Goal: Task Accomplishment & Management: Use online tool/utility

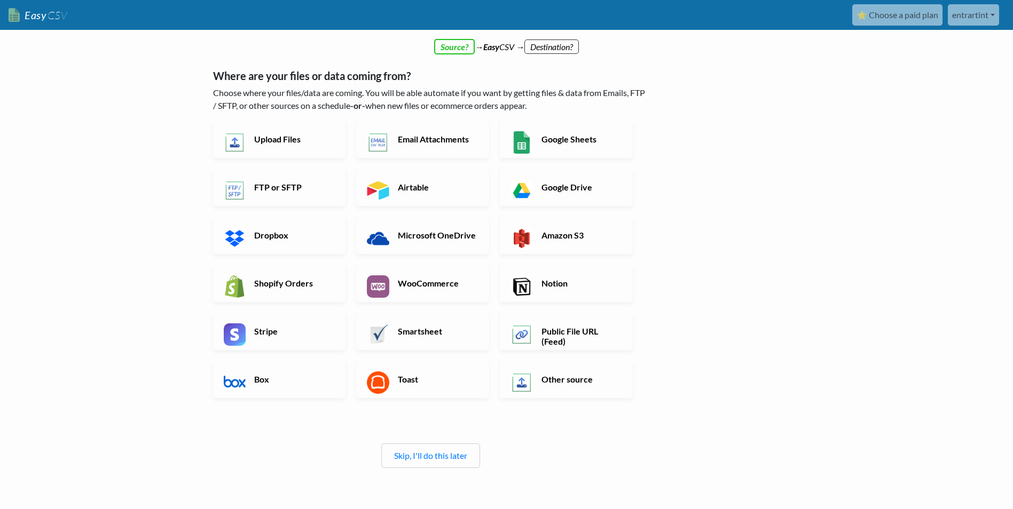
click at [296, 140] on h6 "Upload Files" at bounding box center [293, 139] width 84 height 10
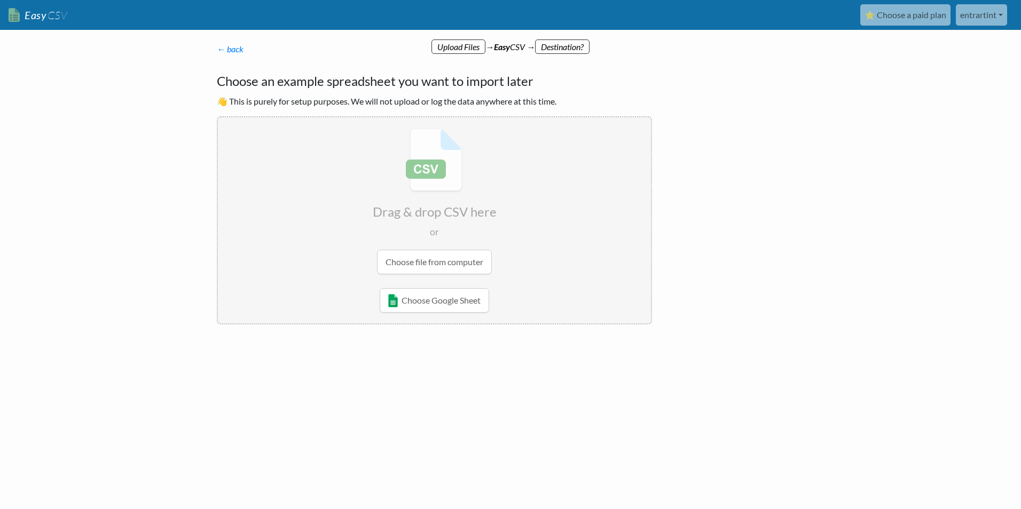
click at [971, 144] on body "Easy CSV ⭐ Choose a paid plan entrartint Entrartint All Flows All CSV Generator…" at bounding box center [510, 197] width 1021 height 394
click at [445, 264] on input "file" at bounding box center [434, 201] width 433 height 168
type input "C:\fakepath\atp_matches_2022_2024csvfinal3.csv"
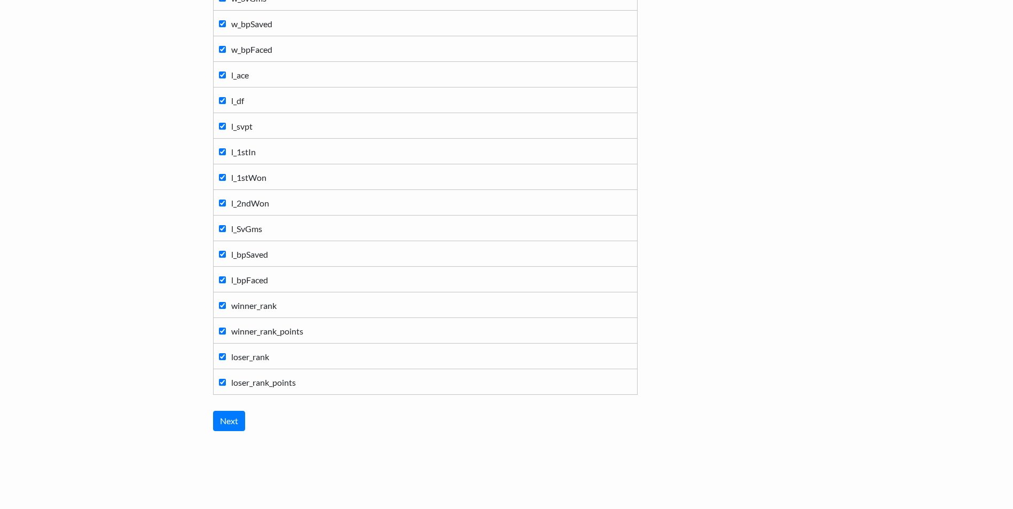
scroll to position [1076, 0]
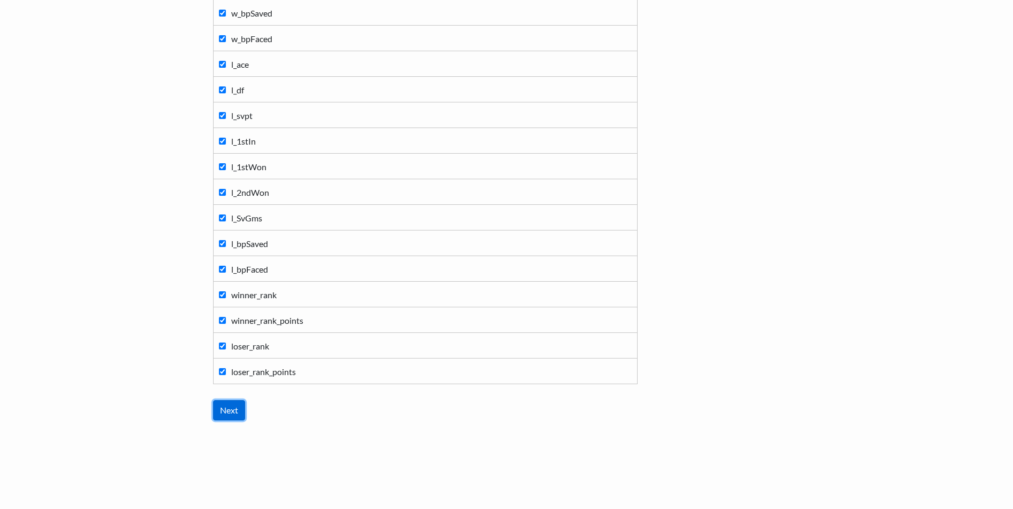
click at [229, 415] on input "Next" at bounding box center [229, 410] width 32 height 20
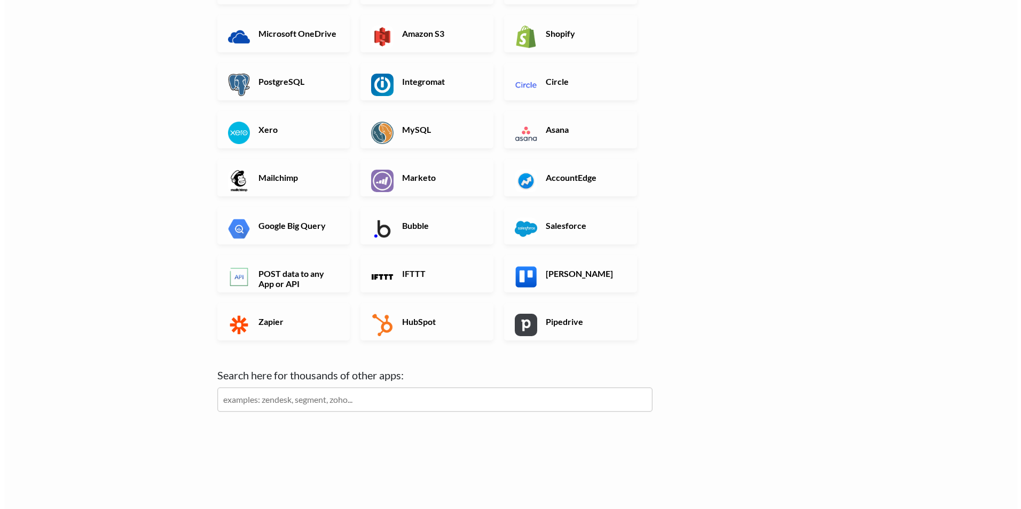
scroll to position [0, 0]
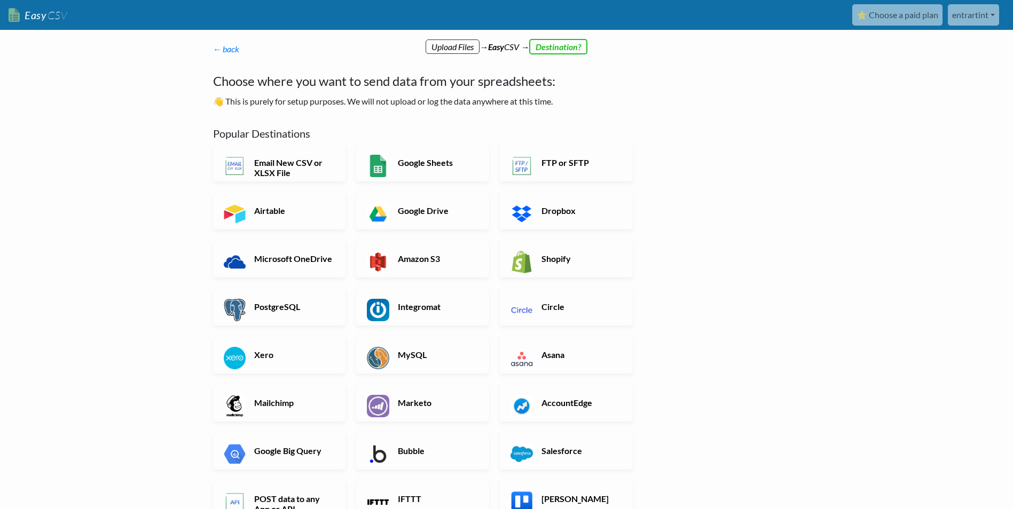
click at [931, 119] on body "Easy CSV ⭐ Choose a paid plan entrartint Entrartint All Flows All CSV Generator…" at bounding box center [506, 363] width 1013 height 726
click at [416, 163] on h6 "Google Sheets" at bounding box center [437, 162] width 84 height 10
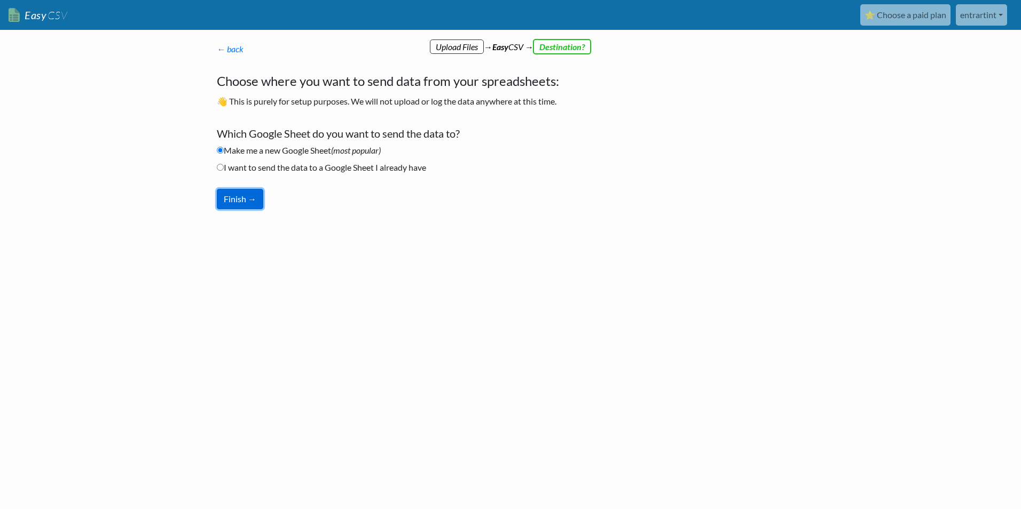
click at [245, 204] on button "Finish →" at bounding box center [240, 199] width 46 height 20
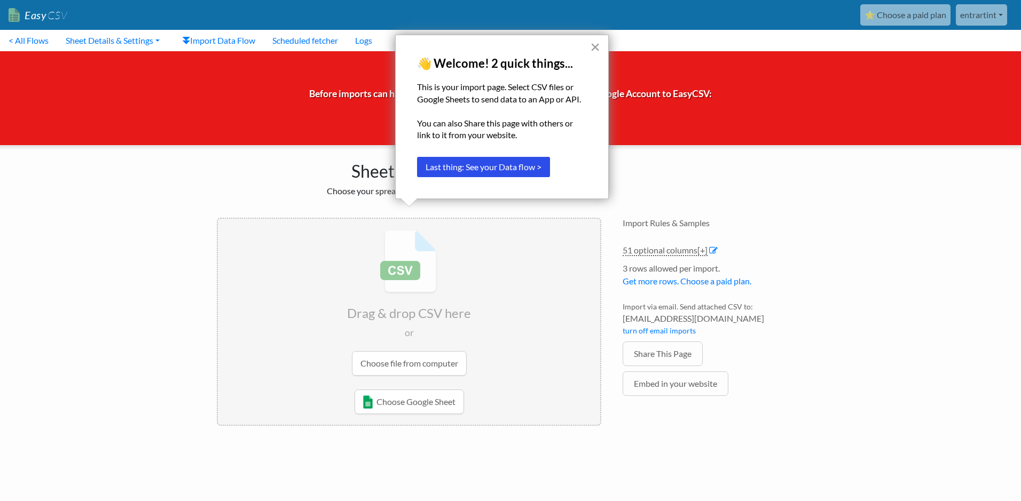
click at [594, 47] on button "×" at bounding box center [595, 46] width 10 height 17
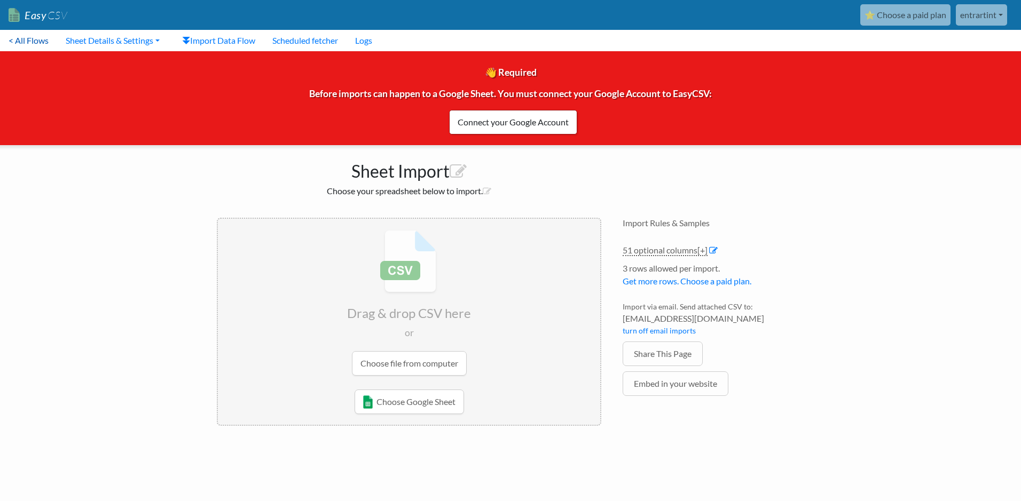
click at [21, 41] on link "< All Flows" at bounding box center [28, 40] width 57 height 21
click at [413, 405] on link "Choose Google Sheet" at bounding box center [408, 402] width 109 height 25
click at [225, 42] on link "Import Data Flow" at bounding box center [218, 40] width 90 height 21
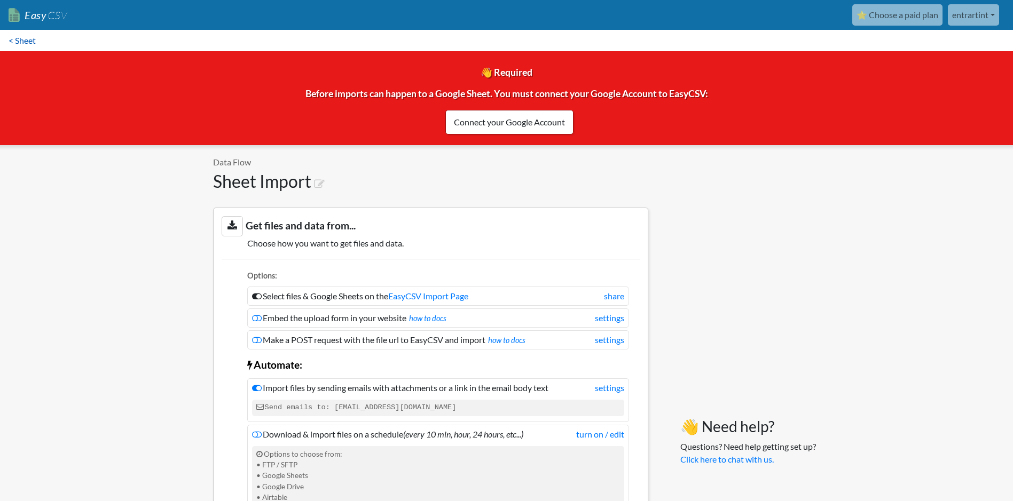
click at [16, 37] on link "< Sheet" at bounding box center [22, 40] width 44 height 21
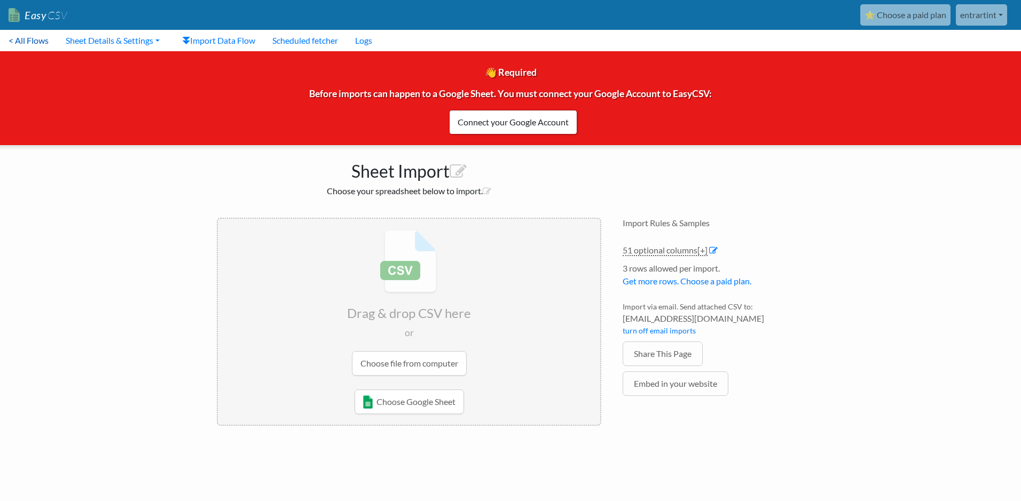
click at [32, 38] on link "< All Flows" at bounding box center [28, 40] width 57 height 21
click at [373, 38] on link "Logs" at bounding box center [363, 40] width 34 height 21
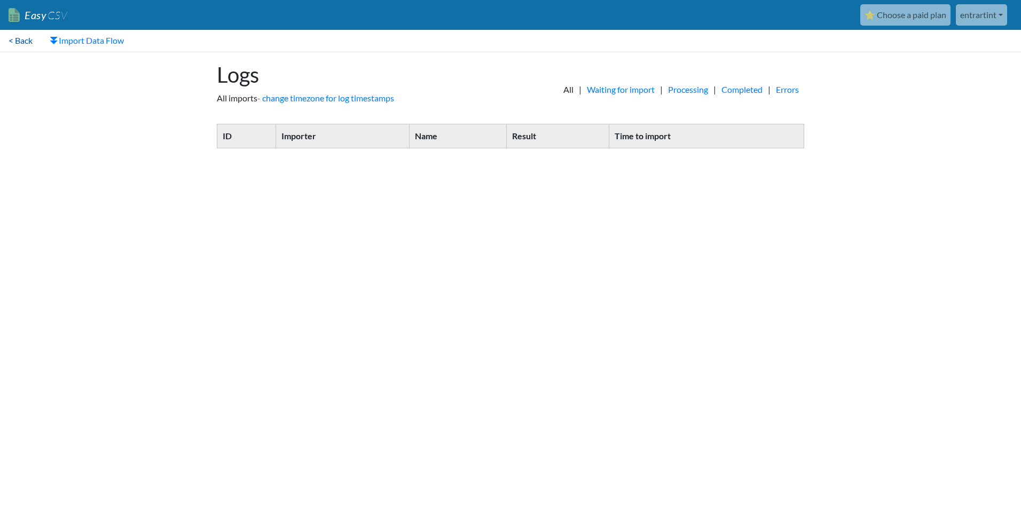
click at [22, 42] on link "< Back" at bounding box center [20, 40] width 41 height 21
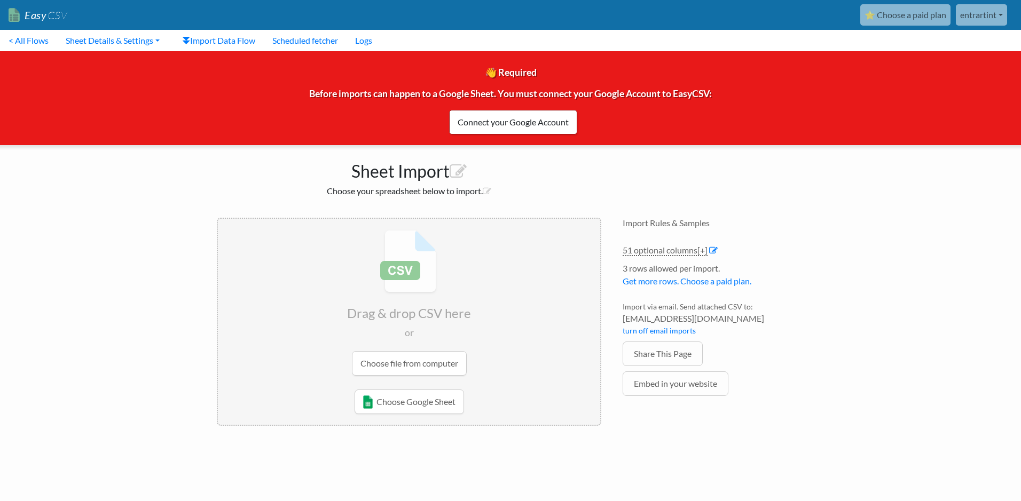
click at [990, 15] on link "entrartint" at bounding box center [980, 14] width 51 height 21
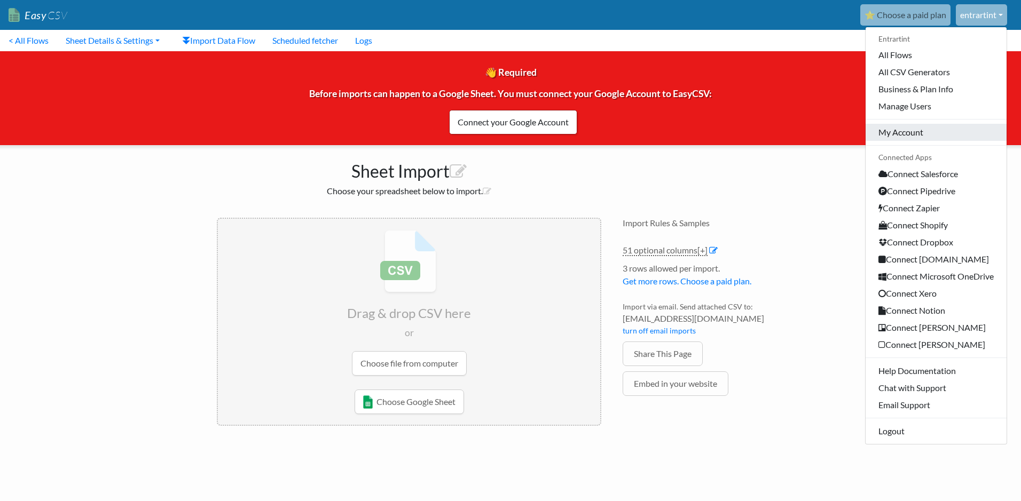
click at [920, 137] on link "My Account" at bounding box center [935, 132] width 141 height 17
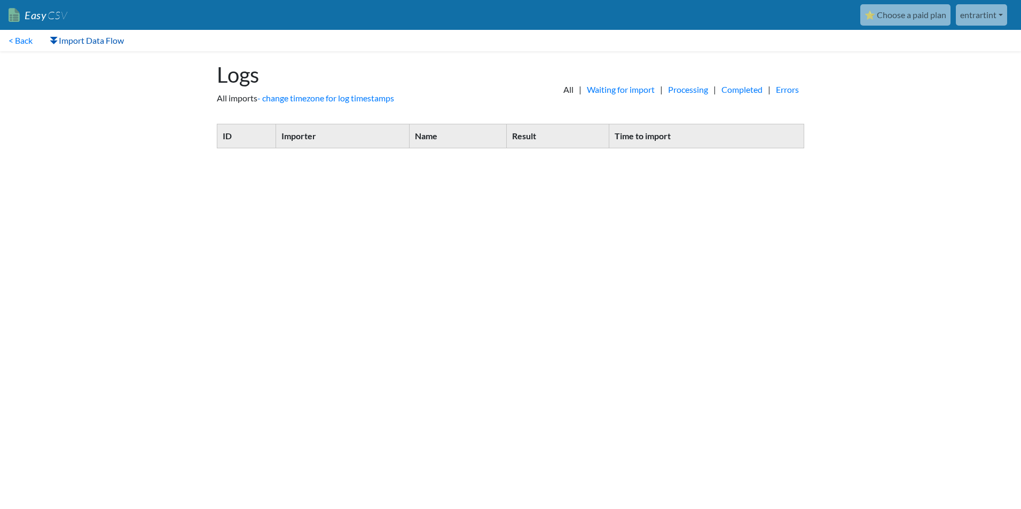
click at [85, 43] on link "Import Data Flow" at bounding box center [86, 40] width 91 height 21
click at [25, 39] on link "< Back" at bounding box center [20, 40] width 41 height 21
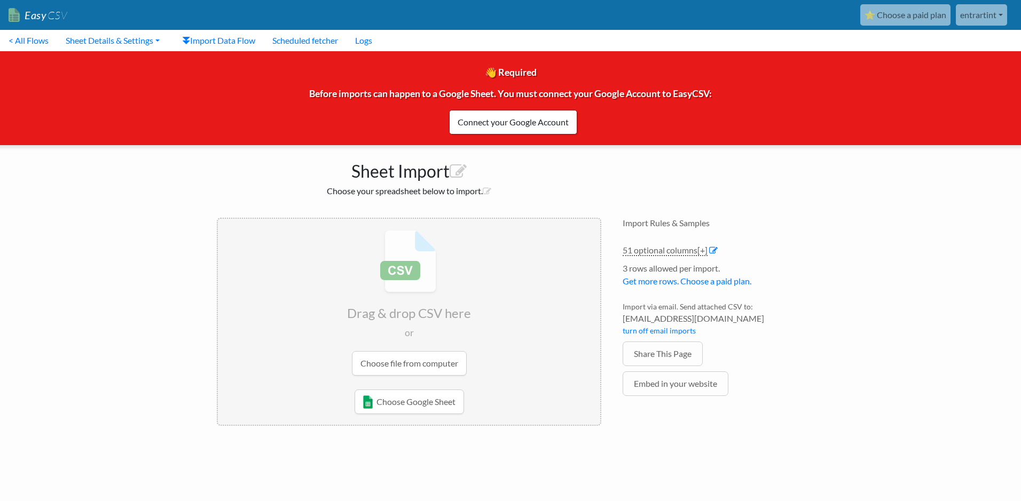
click at [978, 19] on link "entrartint" at bounding box center [980, 14] width 51 height 21
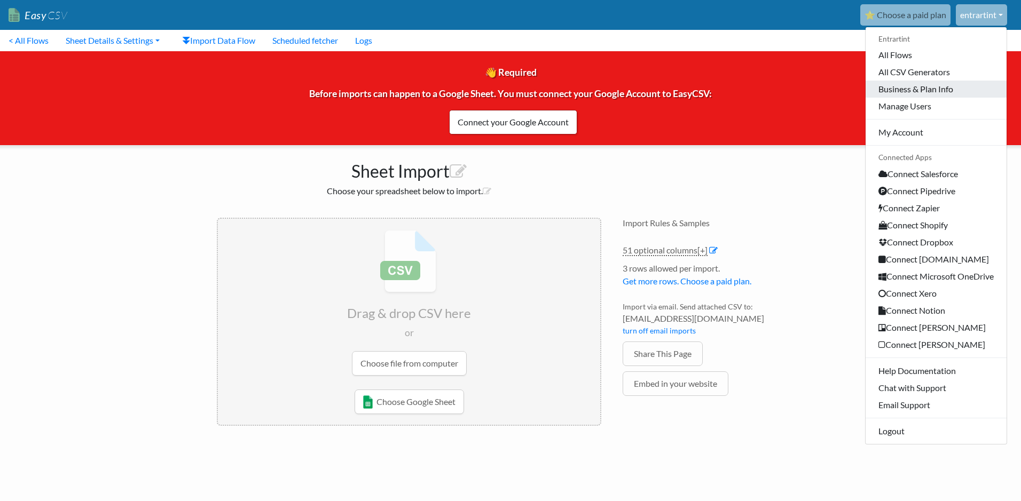
click at [897, 88] on link "Business & Plan Info" at bounding box center [935, 89] width 141 height 17
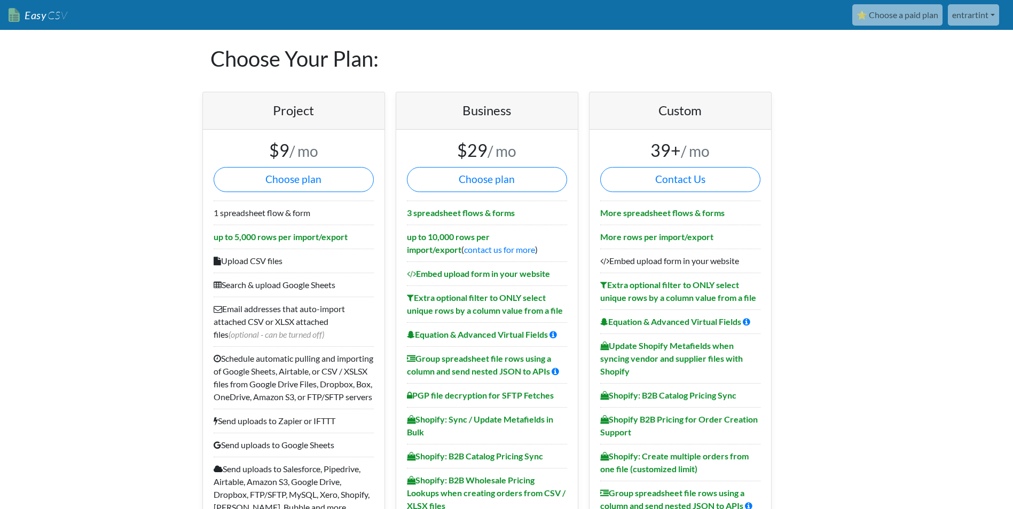
click at [952, 15] on link "entrartint" at bounding box center [972, 14] width 51 height 21
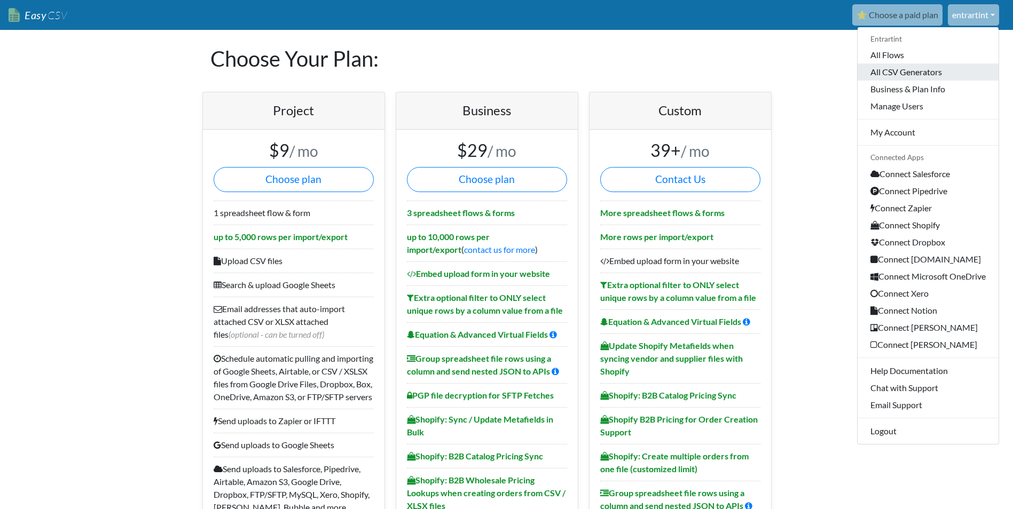
click at [902, 73] on link "All CSV Generators" at bounding box center [927, 72] width 141 height 17
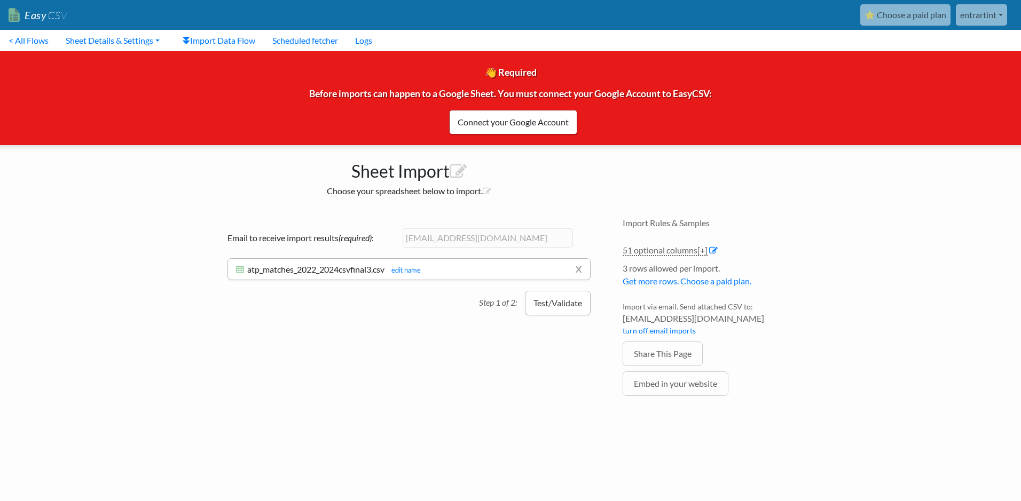
click at [552, 305] on button "Test/Validate" at bounding box center [558, 303] width 66 height 25
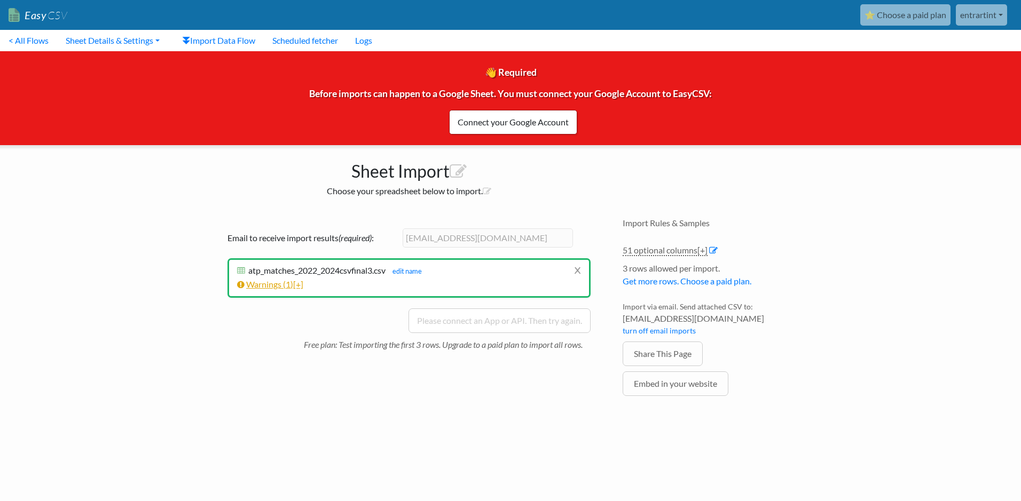
click at [285, 286] on link "Warnings ( 1 ) [+]" at bounding box center [270, 284] width 66 height 10
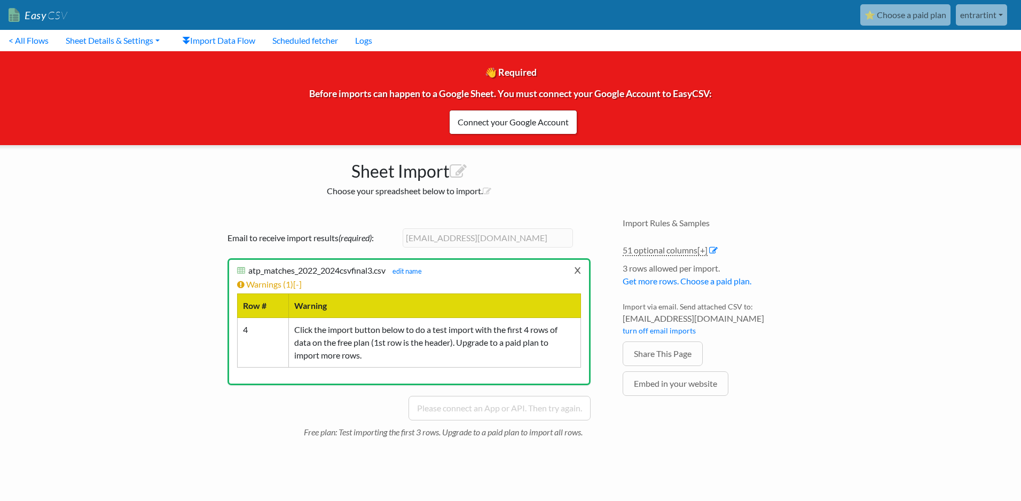
click at [579, 272] on link "x" at bounding box center [577, 270] width 7 height 20
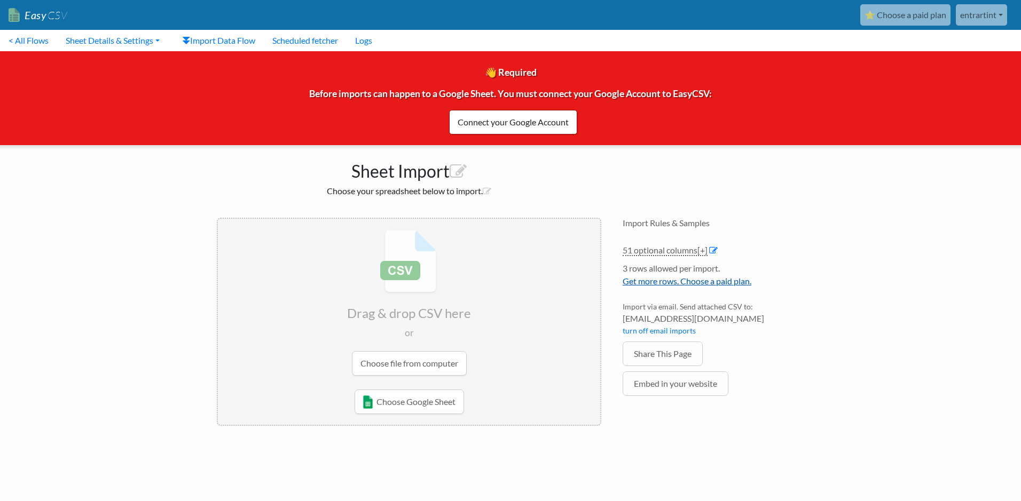
click at [689, 282] on link "Get more rows. Choose a paid plan." at bounding box center [686, 281] width 129 height 10
click at [690, 246] on link "51 optional columns [+]" at bounding box center [664, 250] width 85 height 11
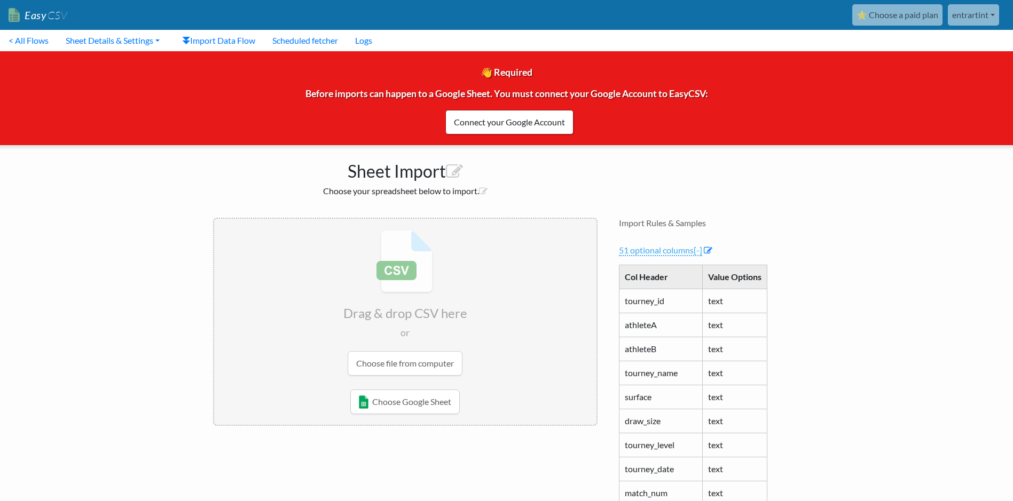
click at [676, 251] on link "51 optional columns [-]" at bounding box center [660, 250] width 83 height 11
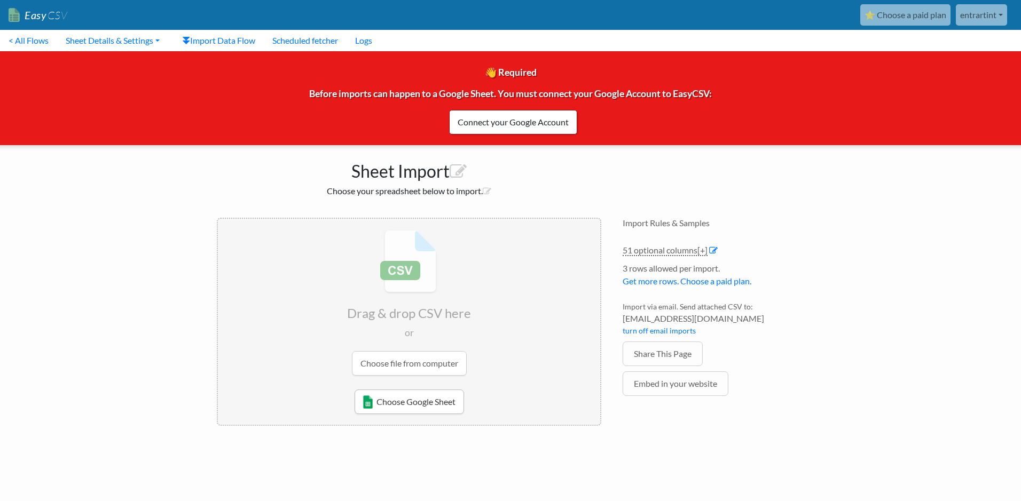
click at [406, 395] on link "Choose Google Sheet" at bounding box center [408, 402] width 109 height 25
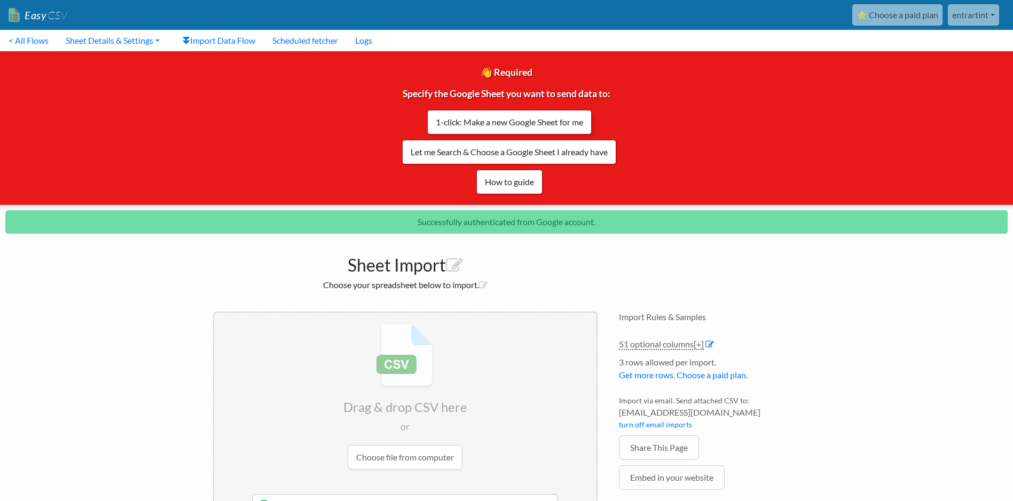
click at [546, 120] on link "1-click: Make a new Google Sheet for me" at bounding box center [509, 122] width 164 height 25
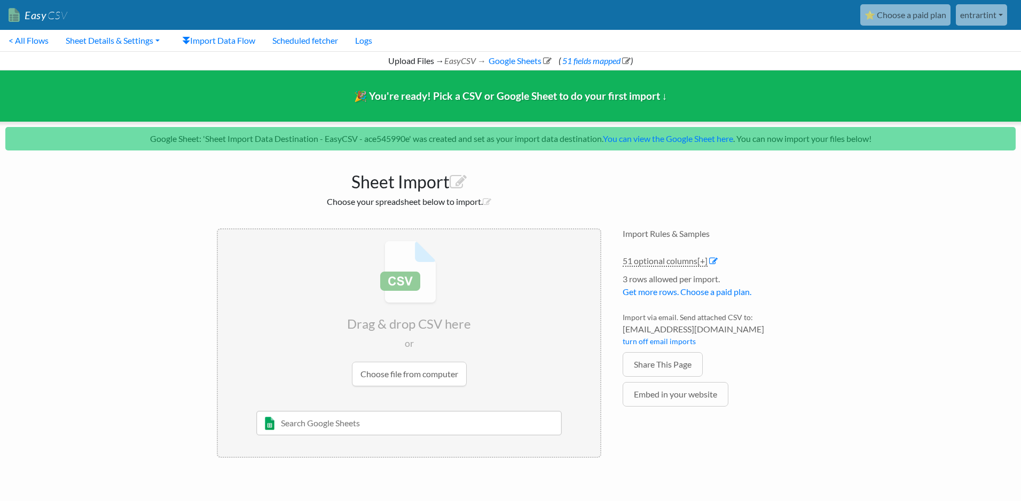
click at [441, 374] on input "file" at bounding box center [409, 314] width 382 height 168
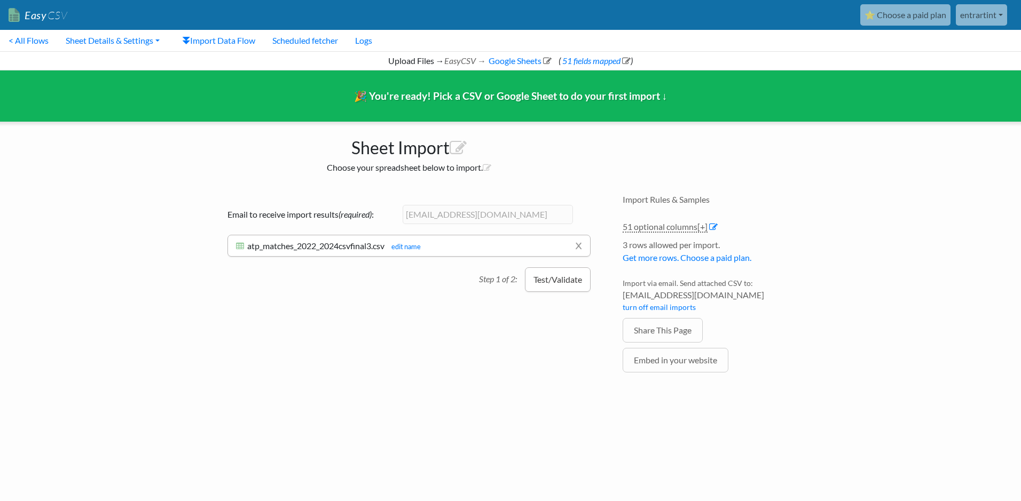
click at [549, 279] on button "Test/Validate" at bounding box center [558, 279] width 66 height 25
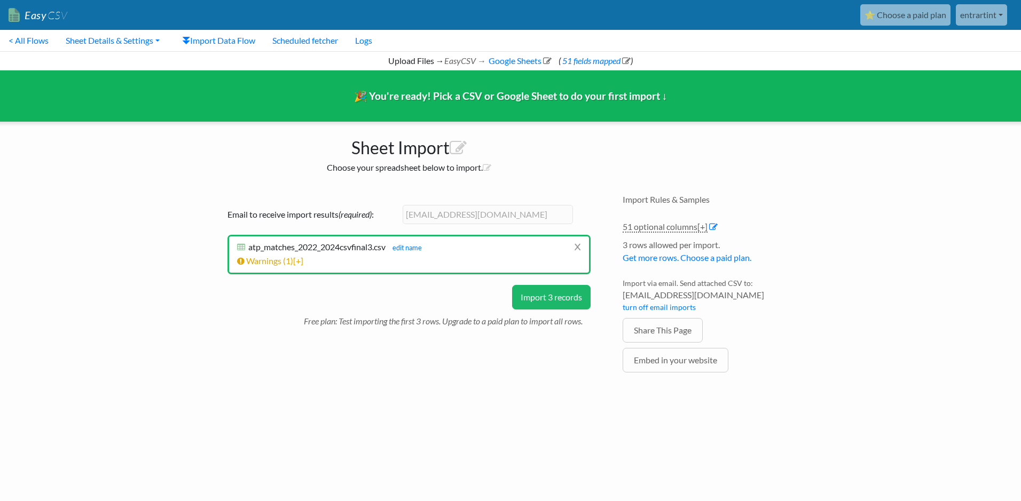
click at [527, 302] on button "Import 3 records" at bounding box center [551, 297] width 78 height 25
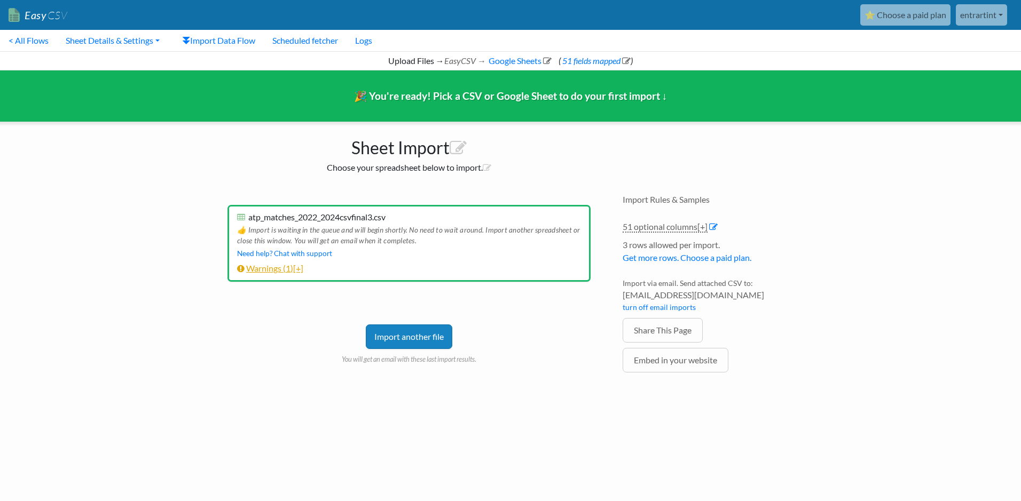
click at [303, 271] on span "[+]" at bounding box center [298, 268] width 10 height 10
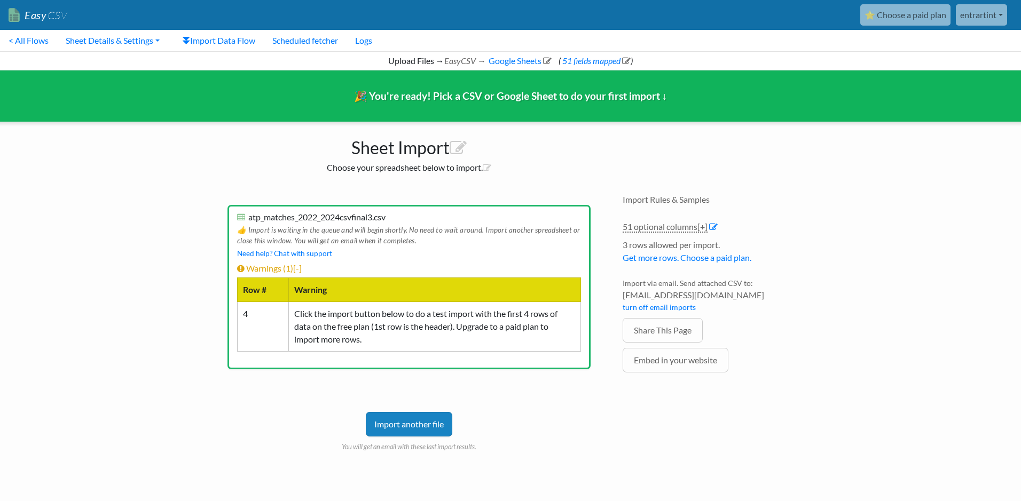
click at [540, 382] on div "Import another file You will get an email with these last import results." at bounding box center [408, 416] width 363 height 72
click at [287, 268] on link "Warnings ( 1 ) [-]" at bounding box center [269, 268] width 65 height 10
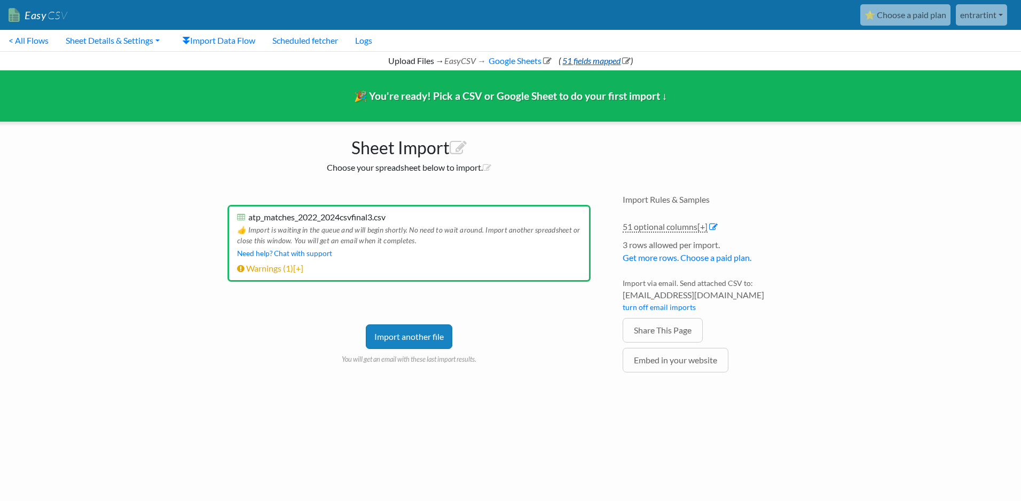
click at [601, 63] on link "51 fields mapped" at bounding box center [595, 61] width 70 height 10
